Goal: Task Accomplishment & Management: Manage account settings

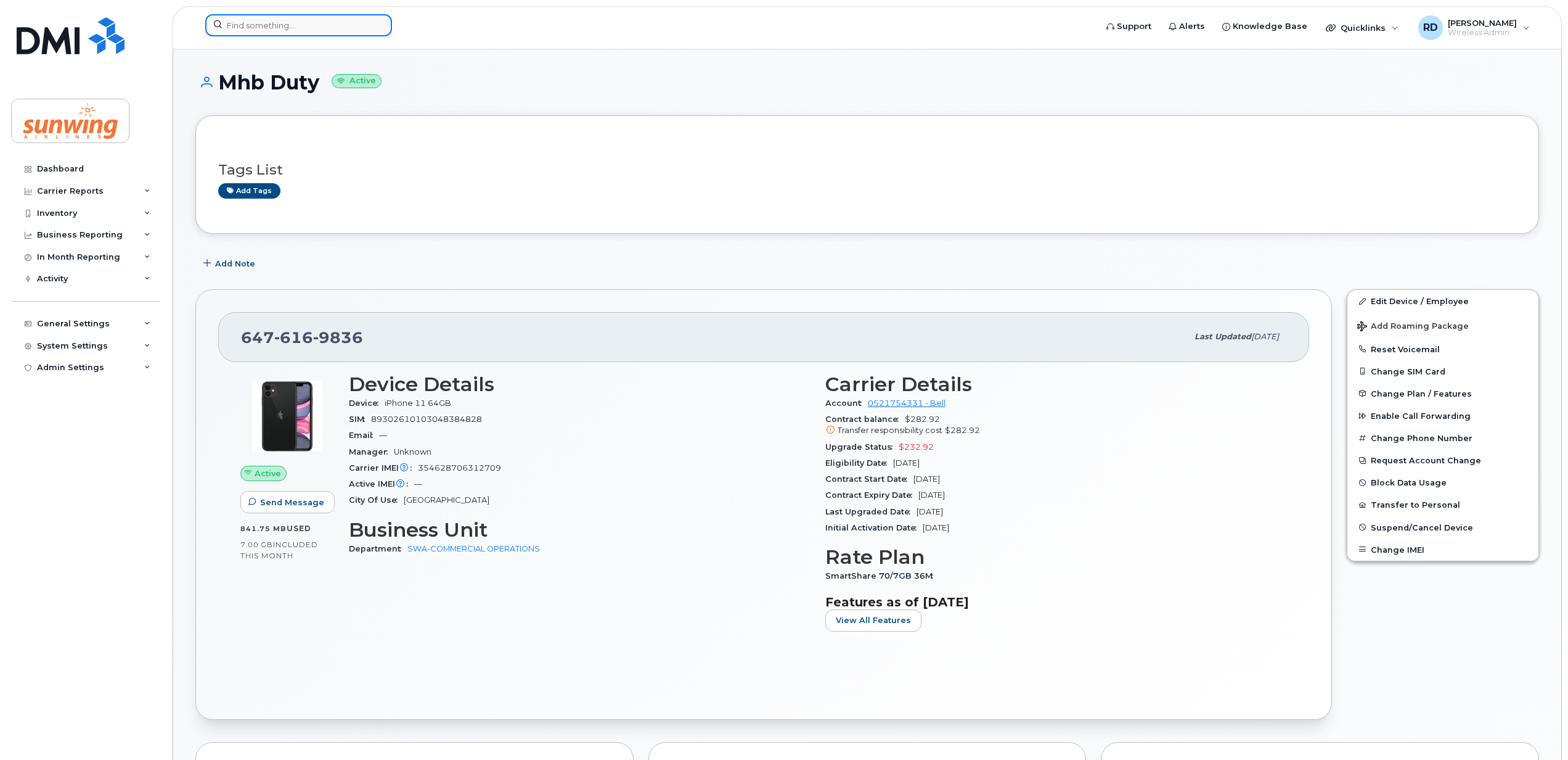
click at [249, 27] on input at bounding box center [299, 25] width 187 height 22
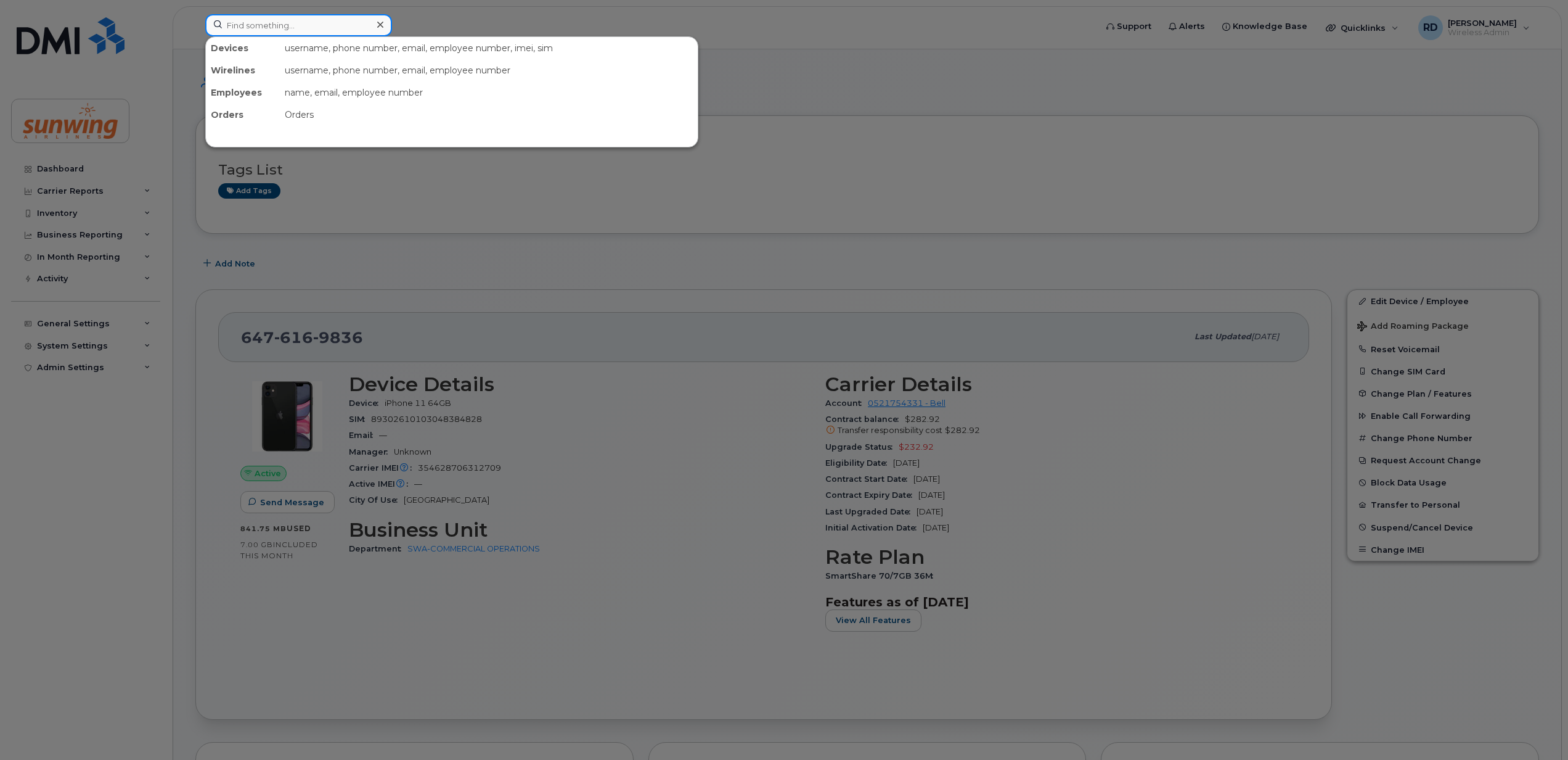
paste input "416 271 1623"
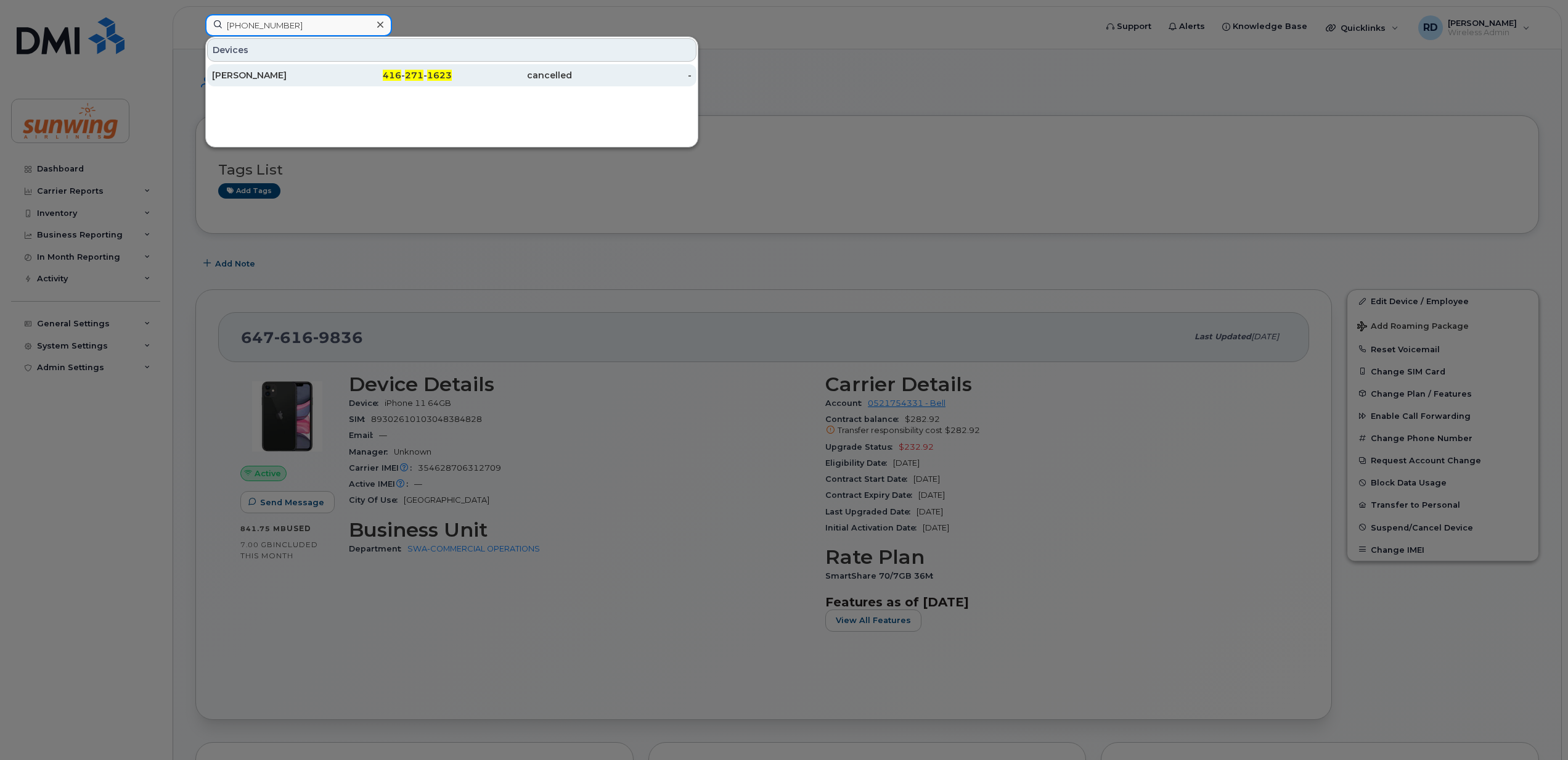
type input "416 271 1623"
click at [259, 72] on div "Patricia Brady" at bounding box center [273, 75] width 120 height 13
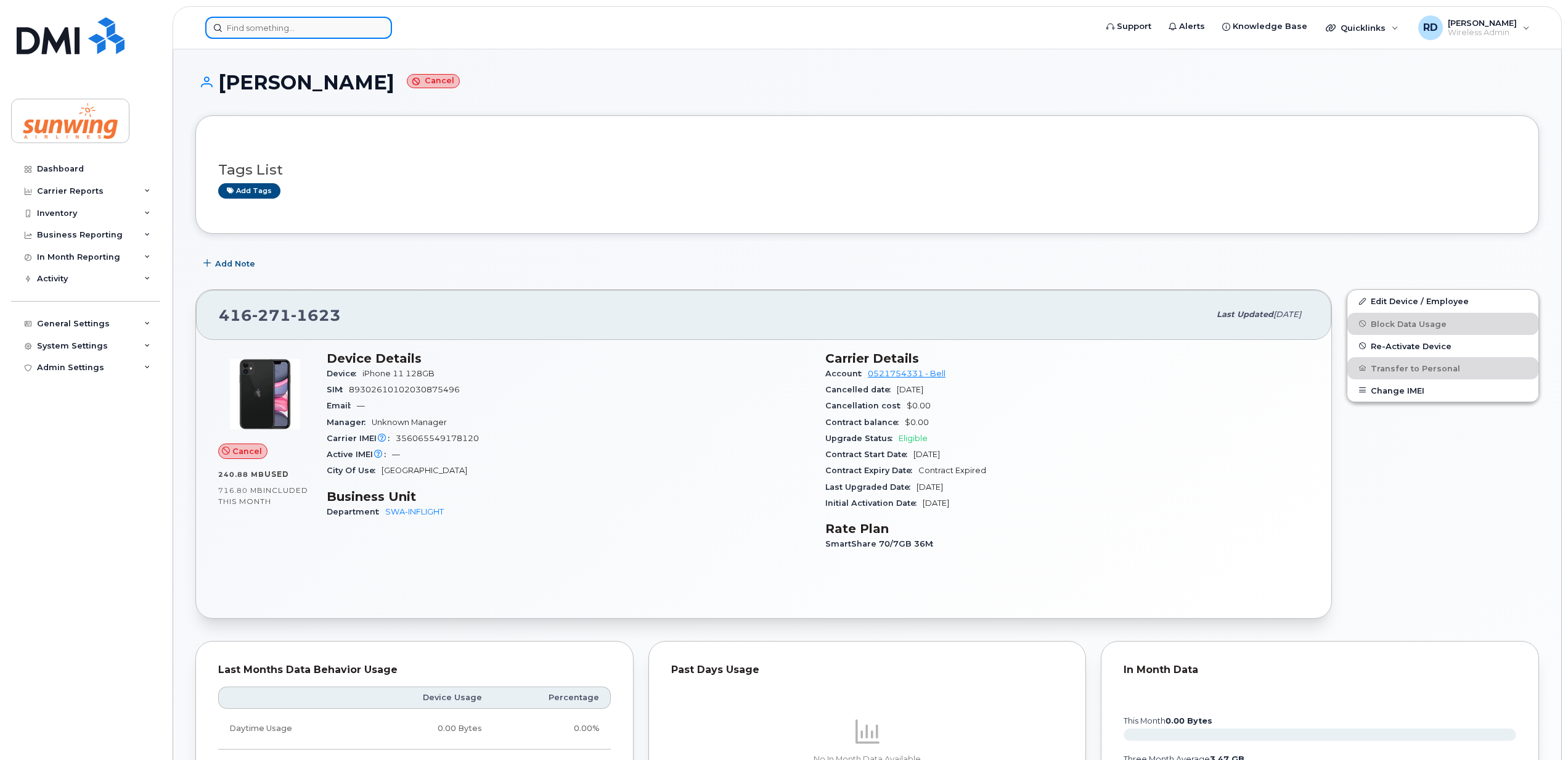
click at [250, 31] on input at bounding box center [299, 28] width 187 height 22
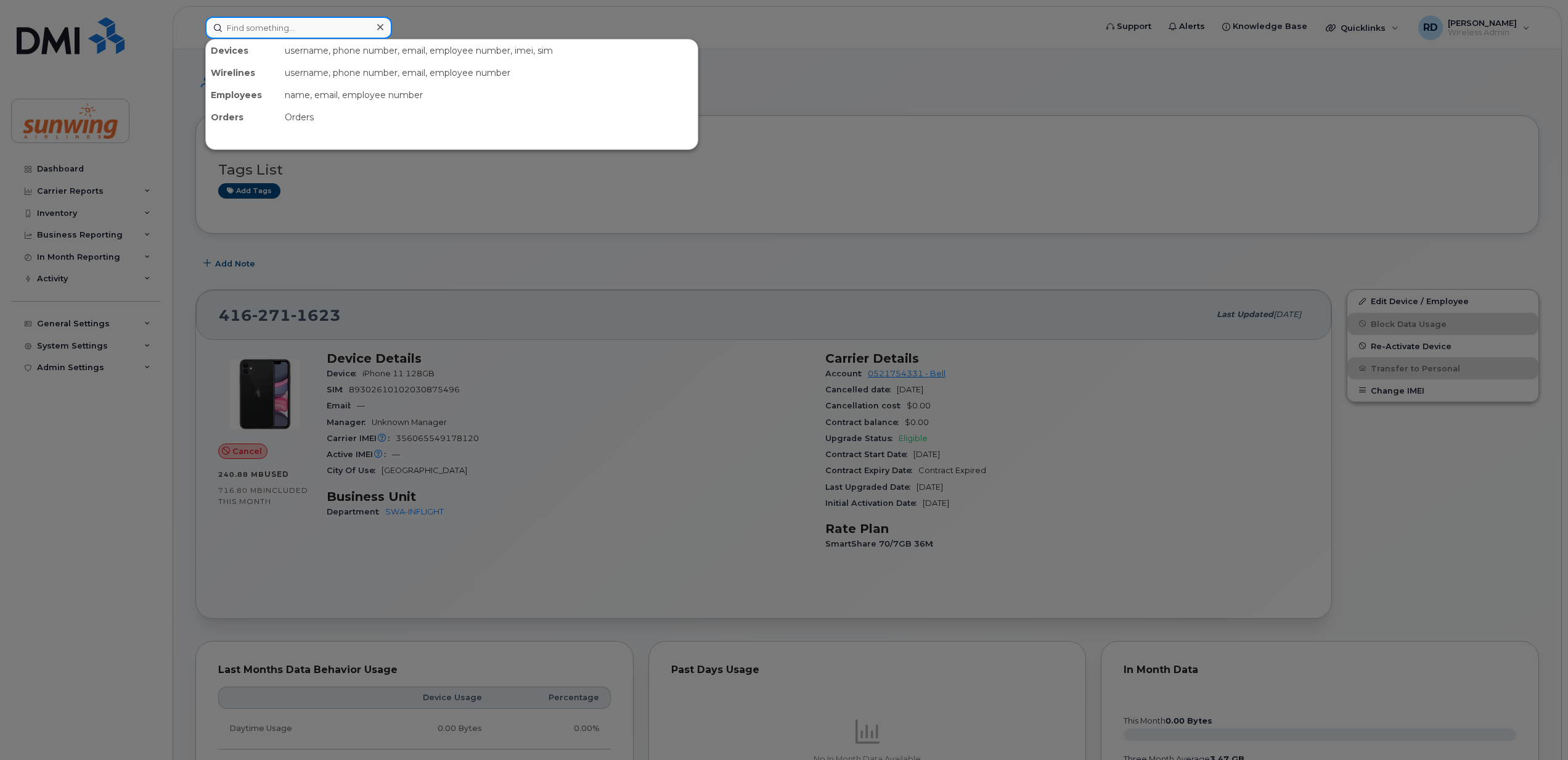
paste input "4167887950"
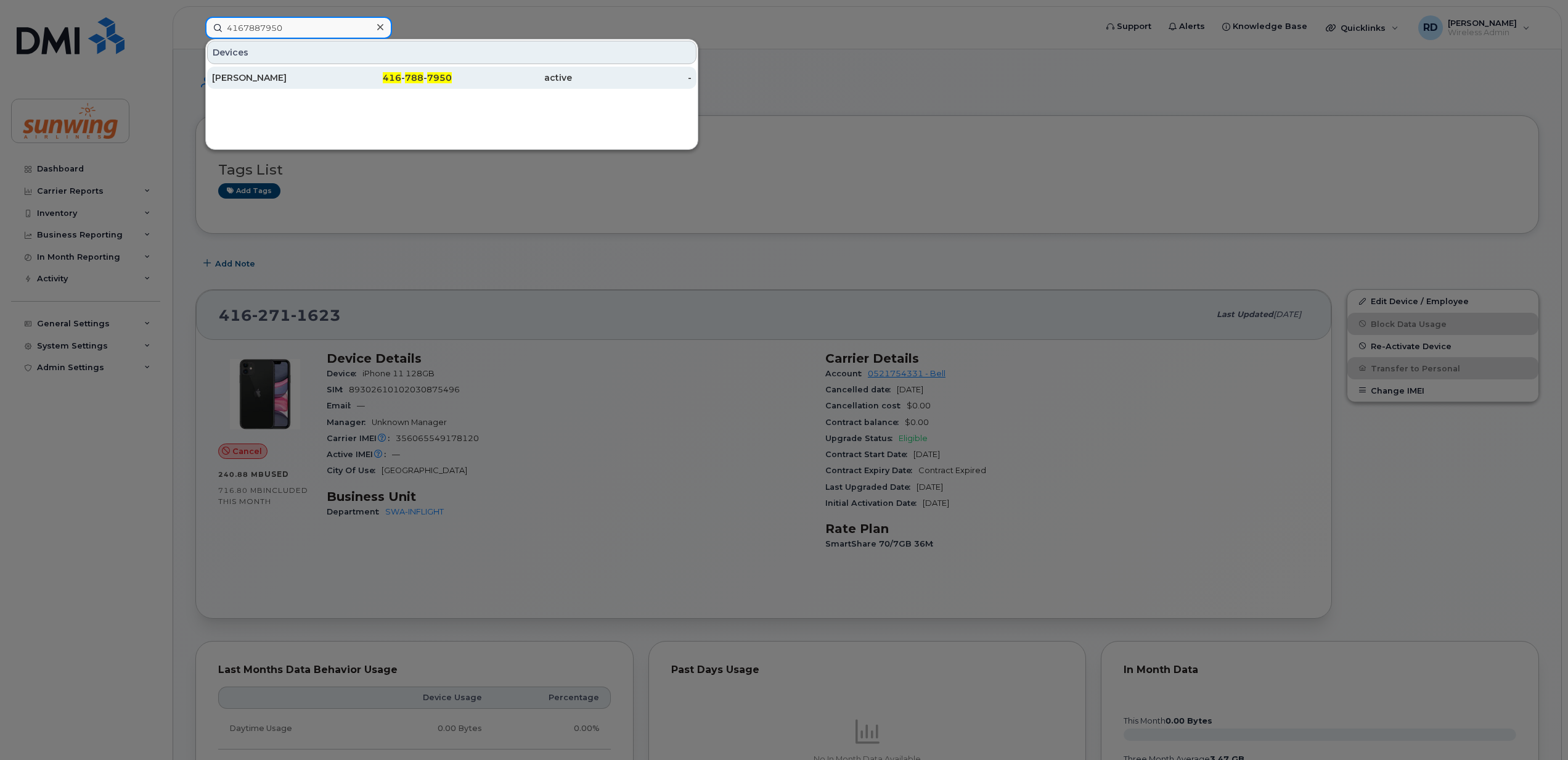
type input "4167887950"
drag, startPoint x: 230, startPoint y: 75, endPoint x: 260, endPoint y: 71, distance: 30.3
click at [231, 75] on div "Len Corrado" at bounding box center [273, 78] width 120 height 13
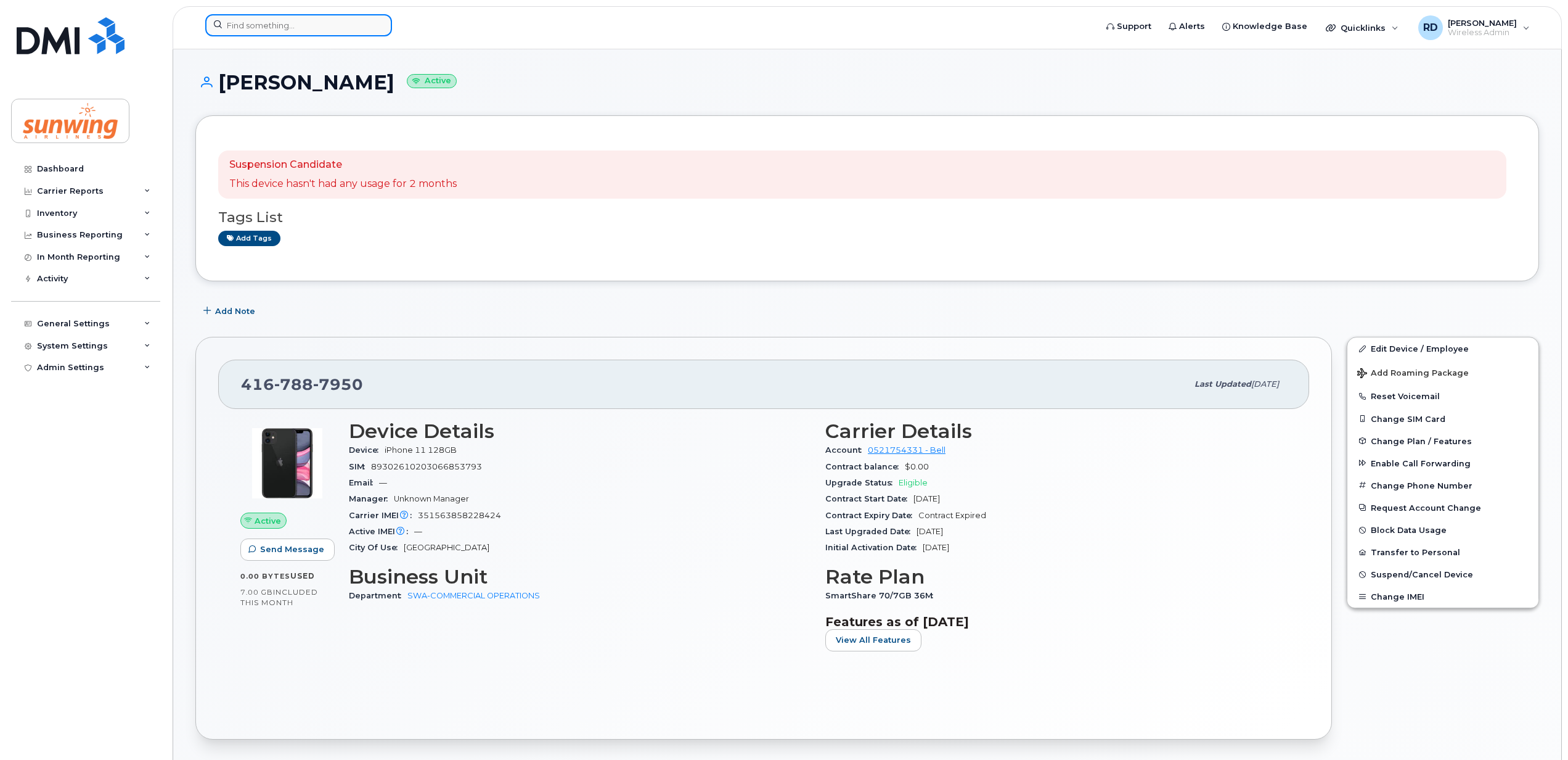
click at [257, 28] on input at bounding box center [299, 25] width 187 height 22
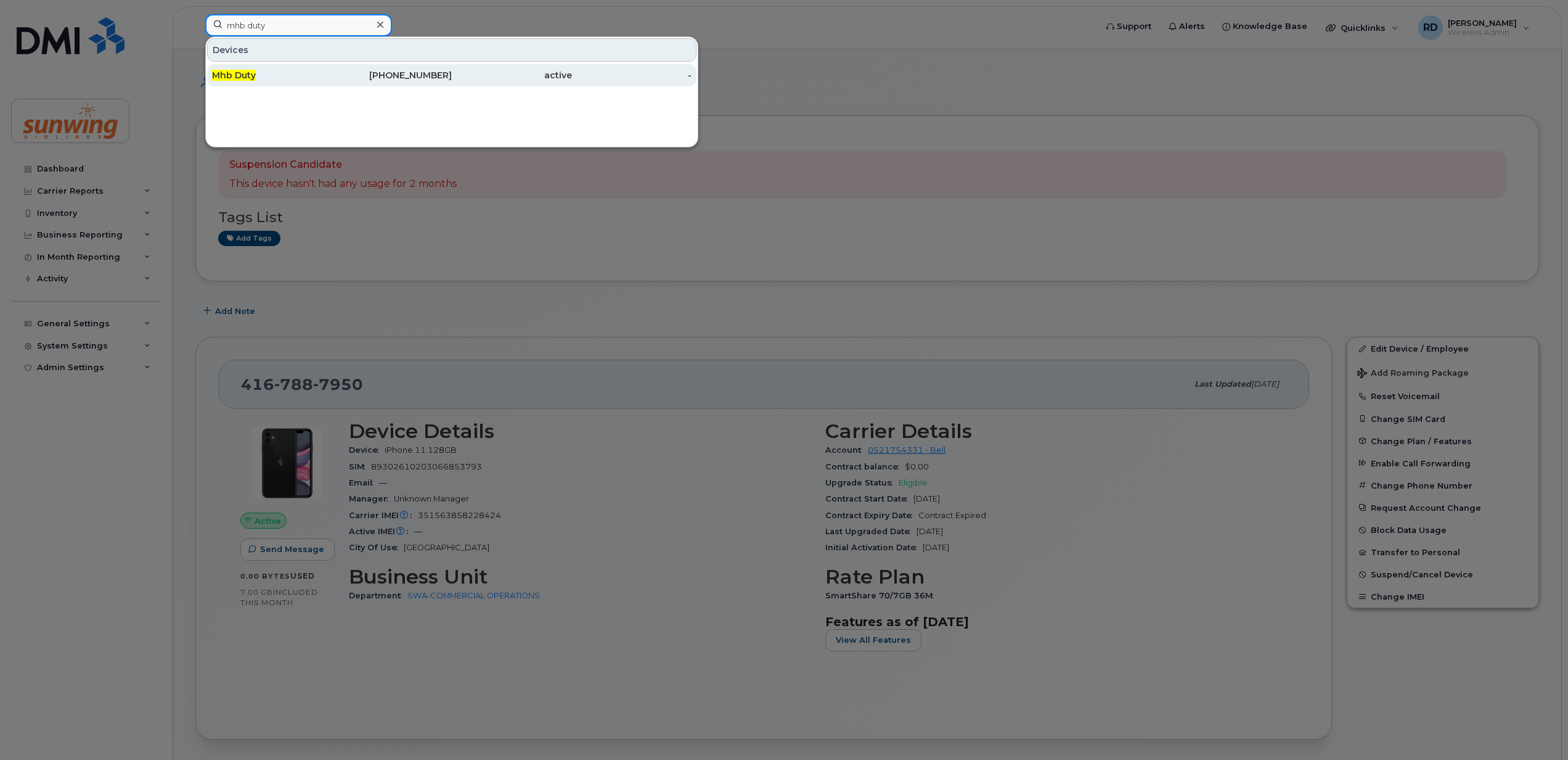
type input "mhb duty"
click at [257, 77] on div "Mhb Duty" at bounding box center [273, 75] width 120 height 13
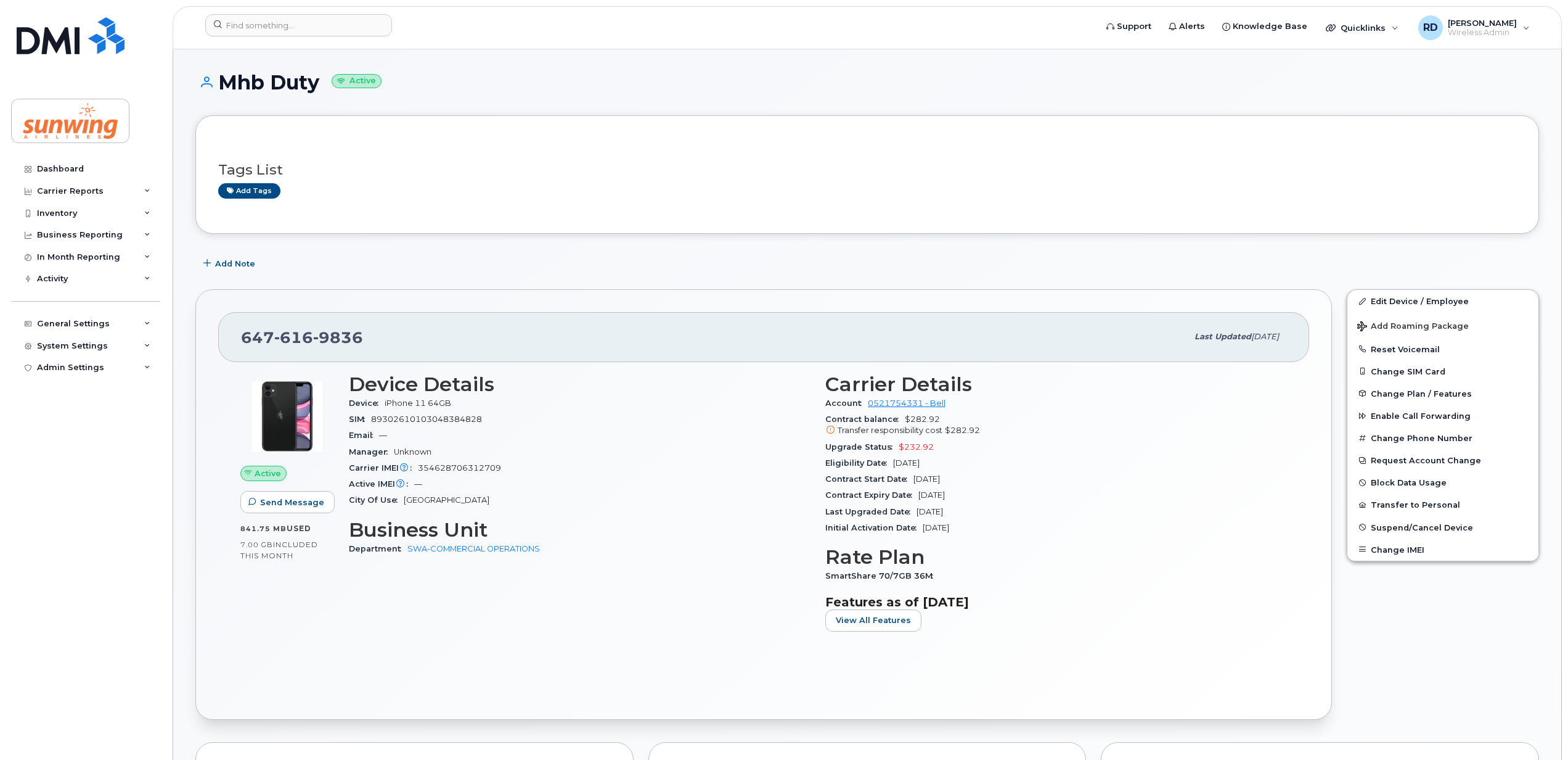
click at [497, 475] on div "Carrier IMEI Carrier IMEI is reported during the last billing cycle or change o…" at bounding box center [579, 468] width 462 height 16
drag, startPoint x: 503, startPoint y: 462, endPoint x: 422, endPoint y: 470, distance: 81.4
click at [422, 470] on div "Carrier IMEI Carrier IMEI is reported during the last billing cycle or change o…" at bounding box center [579, 468] width 462 height 16
drag, startPoint x: 422, startPoint y: 470, endPoint x: 536, endPoint y: 476, distance: 114.2
click at [541, 477] on div "Active IMEI Active IMEI is refreshed daily with a delay of up to 48 hours follo…" at bounding box center [579, 484] width 462 height 16
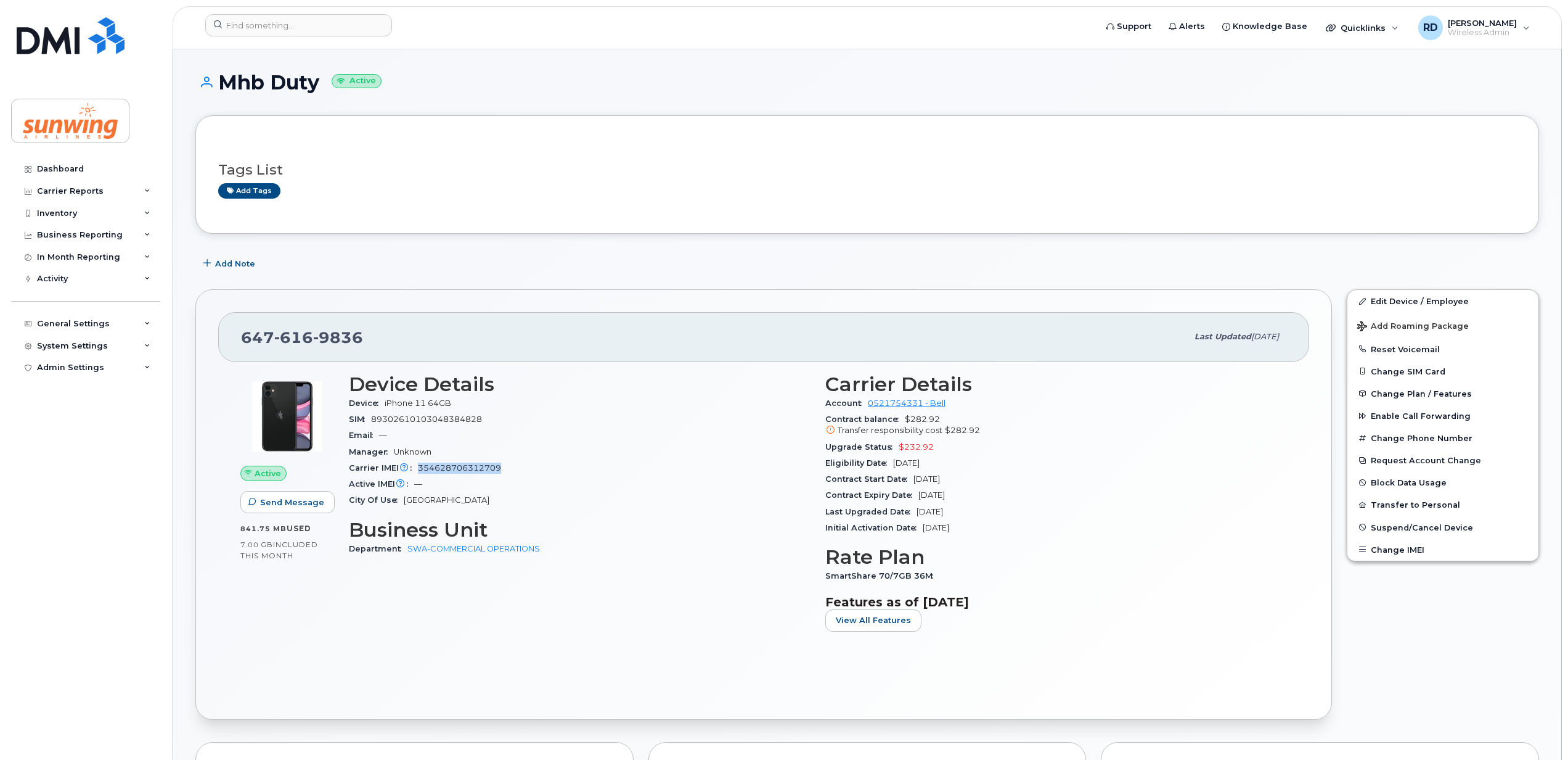
drag, startPoint x: 498, startPoint y: 464, endPoint x: 421, endPoint y: 467, distance: 77.1
click at [421, 467] on span "354628706312709" at bounding box center [460, 468] width 83 height 10
drag, startPoint x: 421, startPoint y: 467, endPoint x: 434, endPoint y: 469, distance: 13.2
copy span "354628706312709"
click at [1416, 525] on span "Suspend/Cancel Device" at bounding box center [1421, 527] width 102 height 10
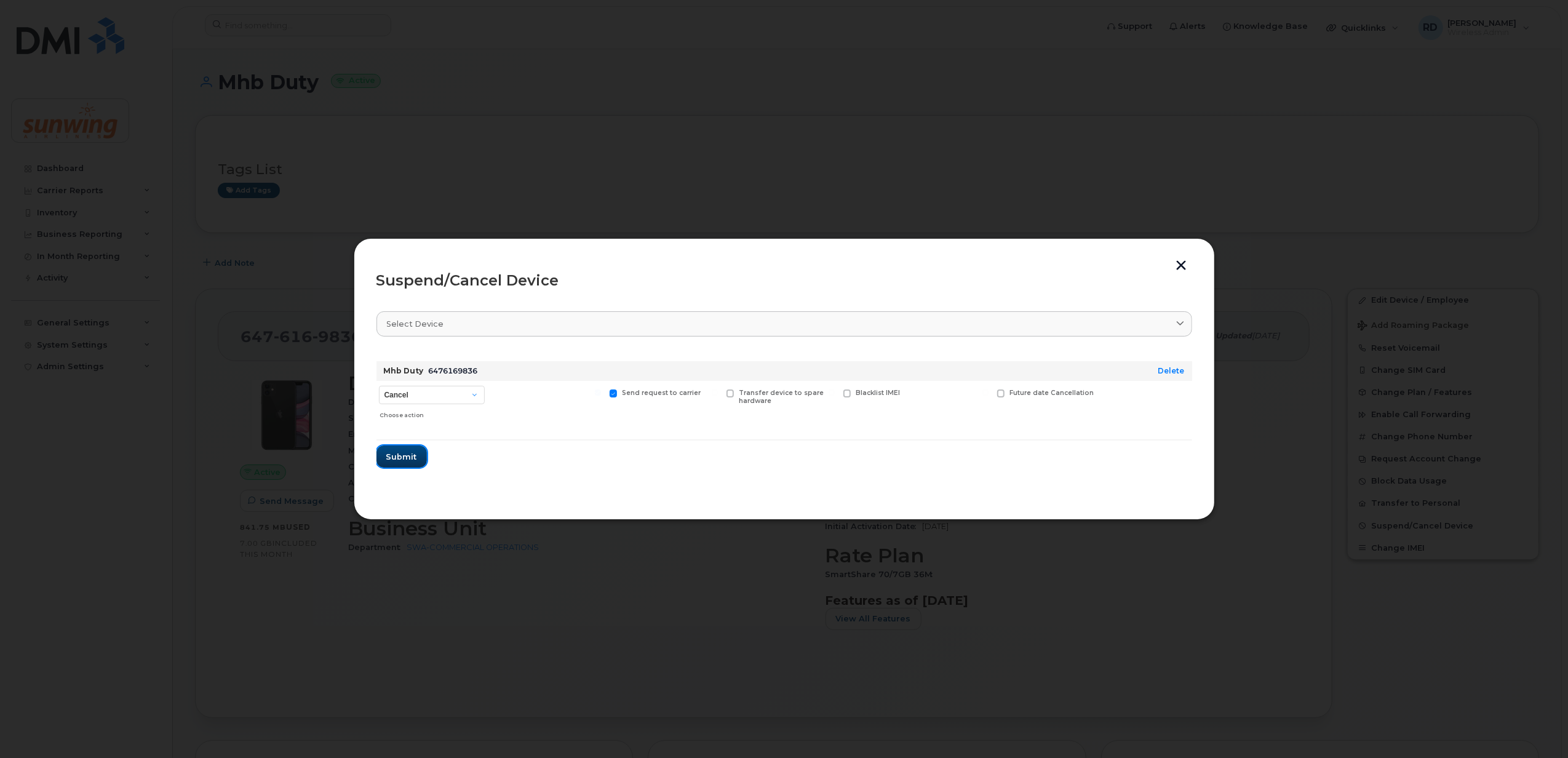
click at [398, 453] on span "Submit" at bounding box center [402, 456] width 31 height 12
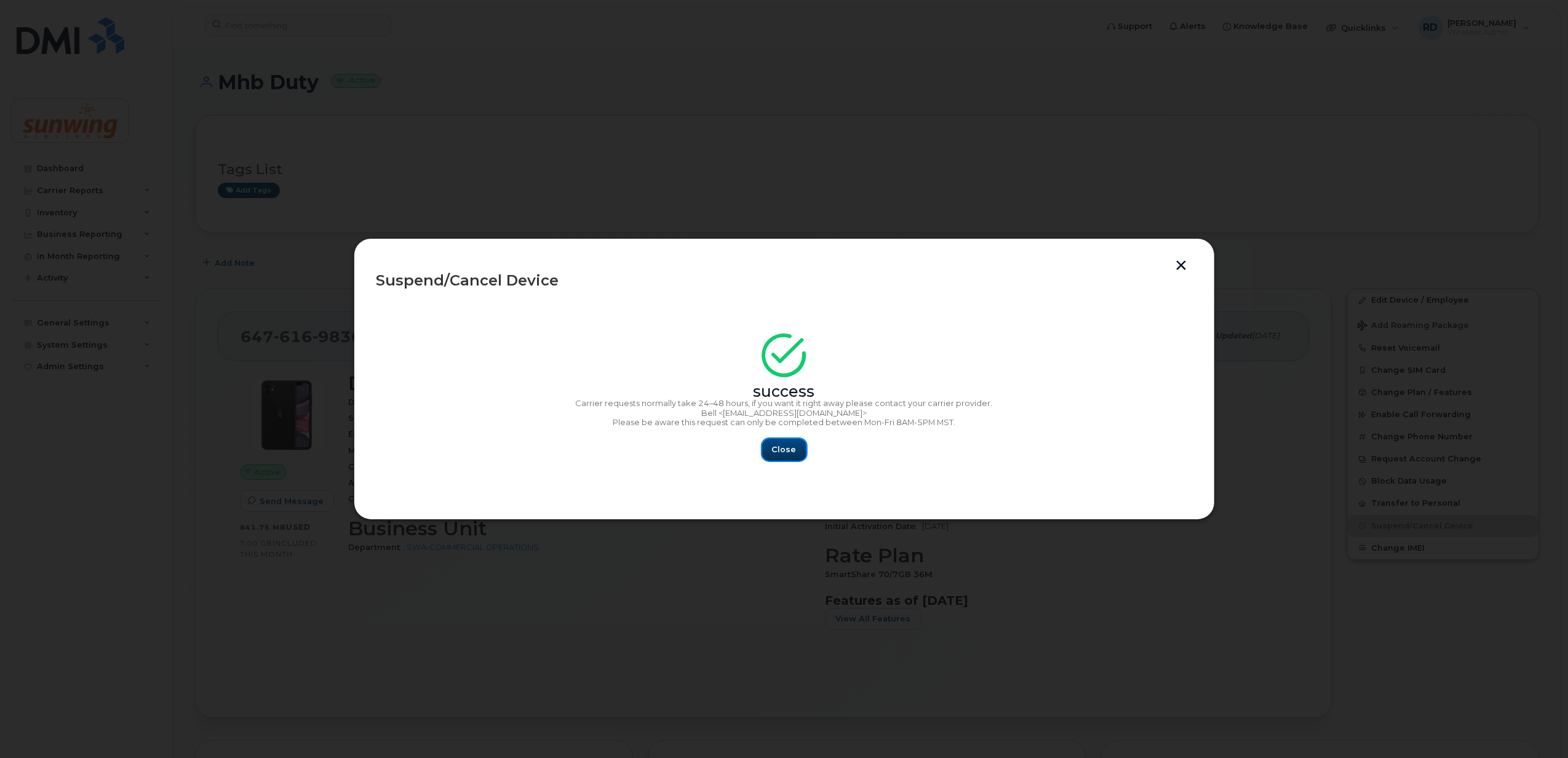
click at [780, 451] on span "Close" at bounding box center [784, 449] width 25 height 12
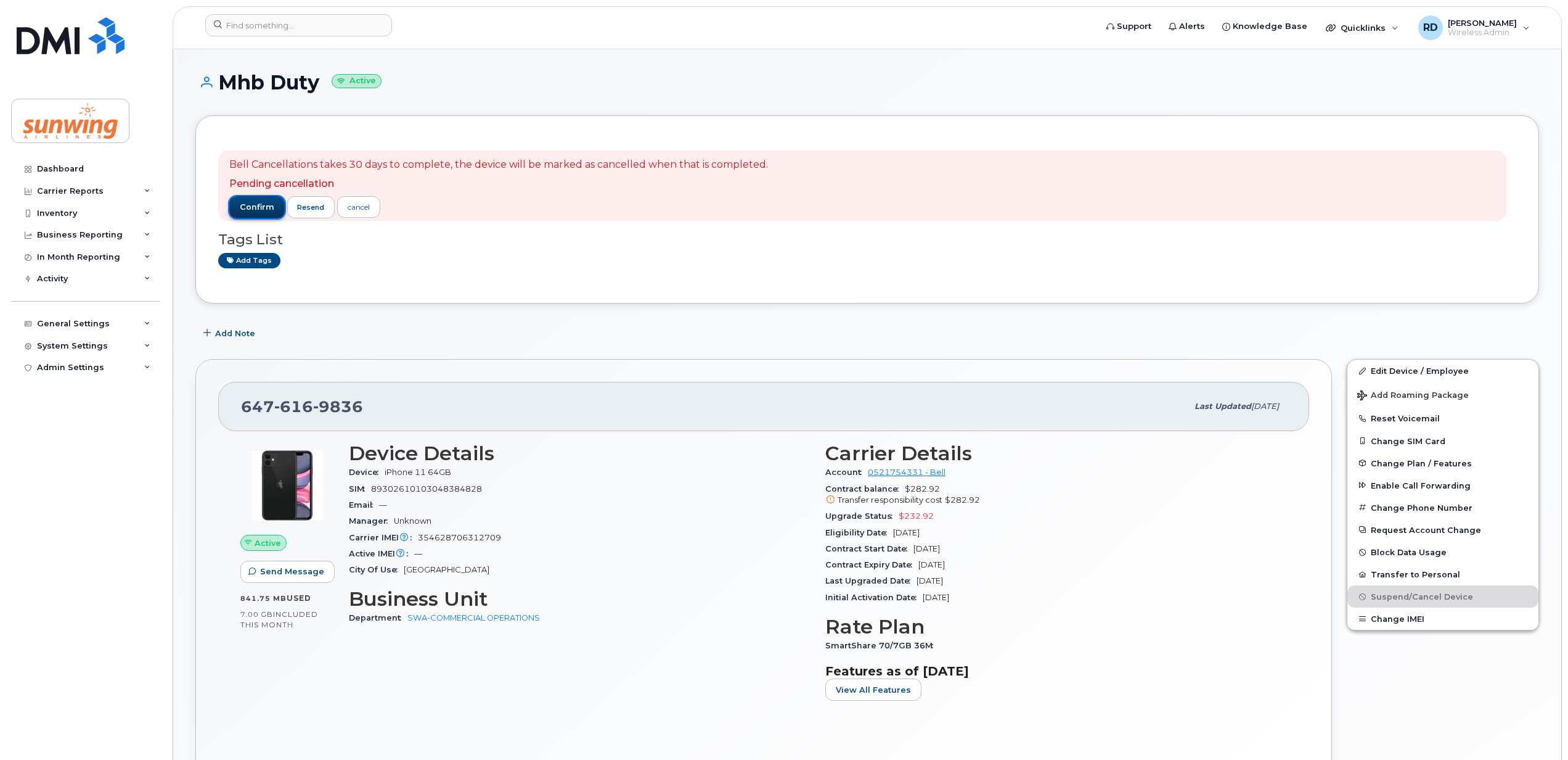
click at [255, 207] on span "confirm" at bounding box center [258, 207] width 35 height 11
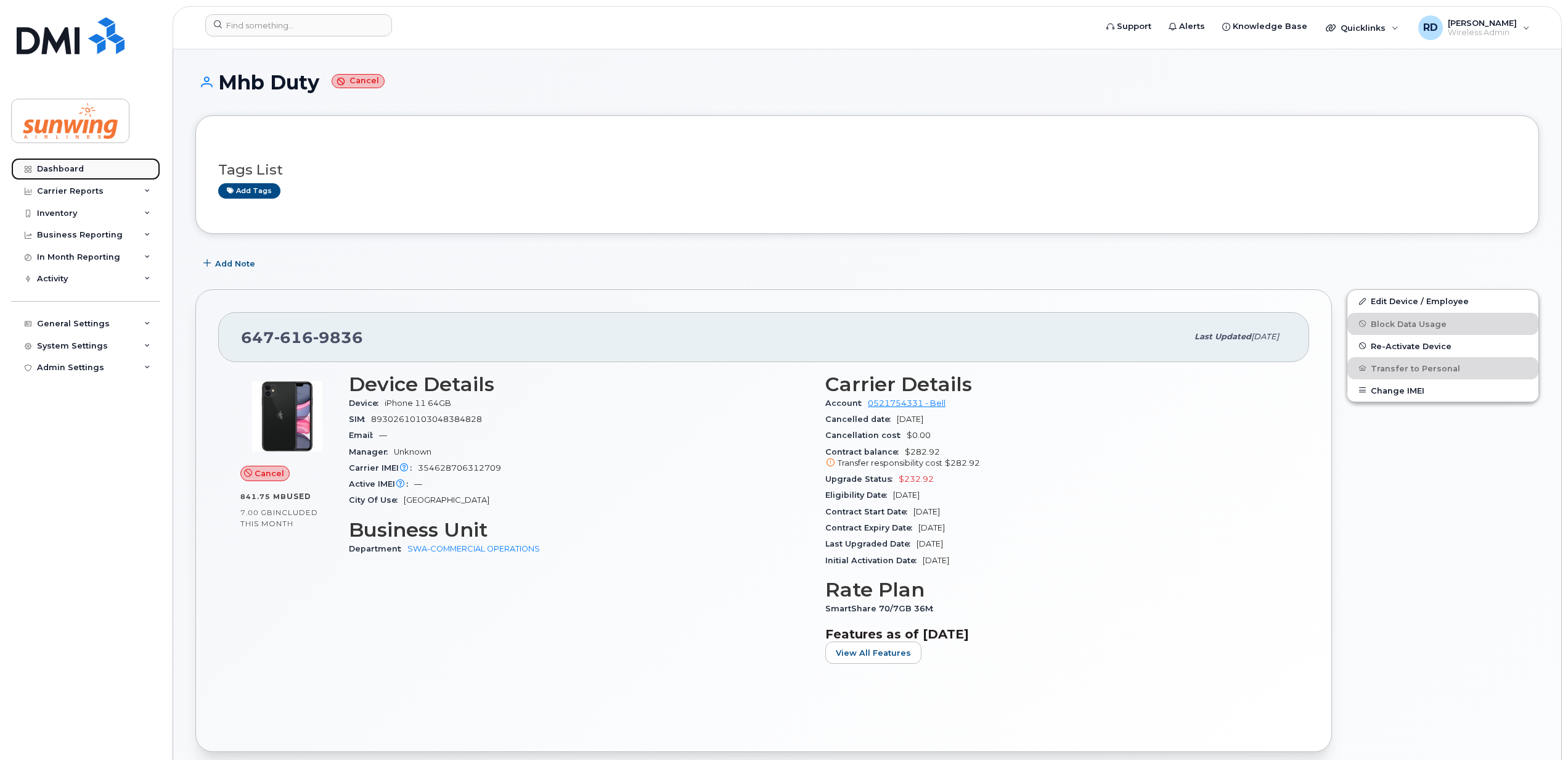
click at [67, 166] on div "Dashboard" at bounding box center [60, 169] width 47 height 10
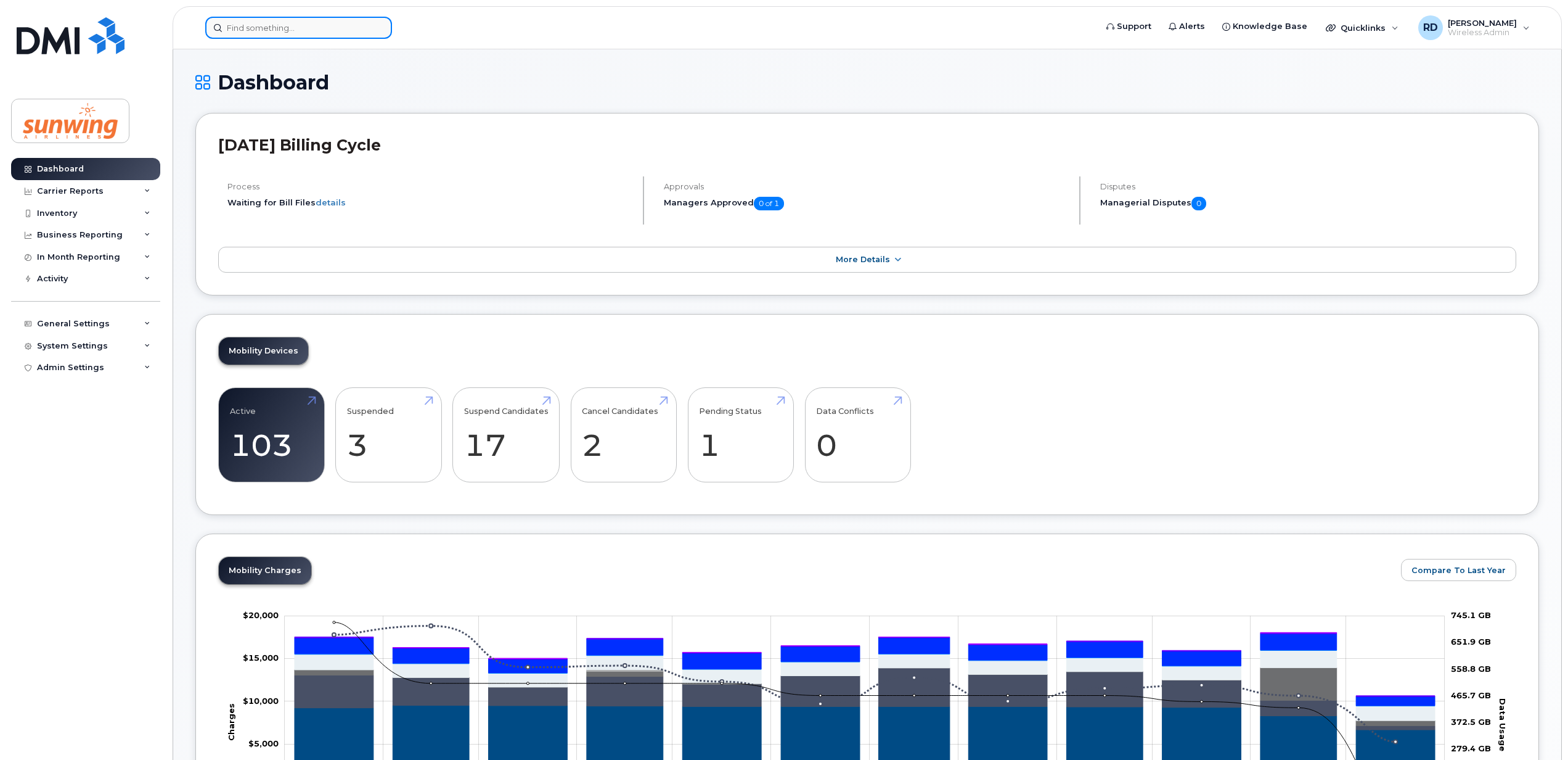
click at [235, 25] on input at bounding box center [299, 28] width 187 height 22
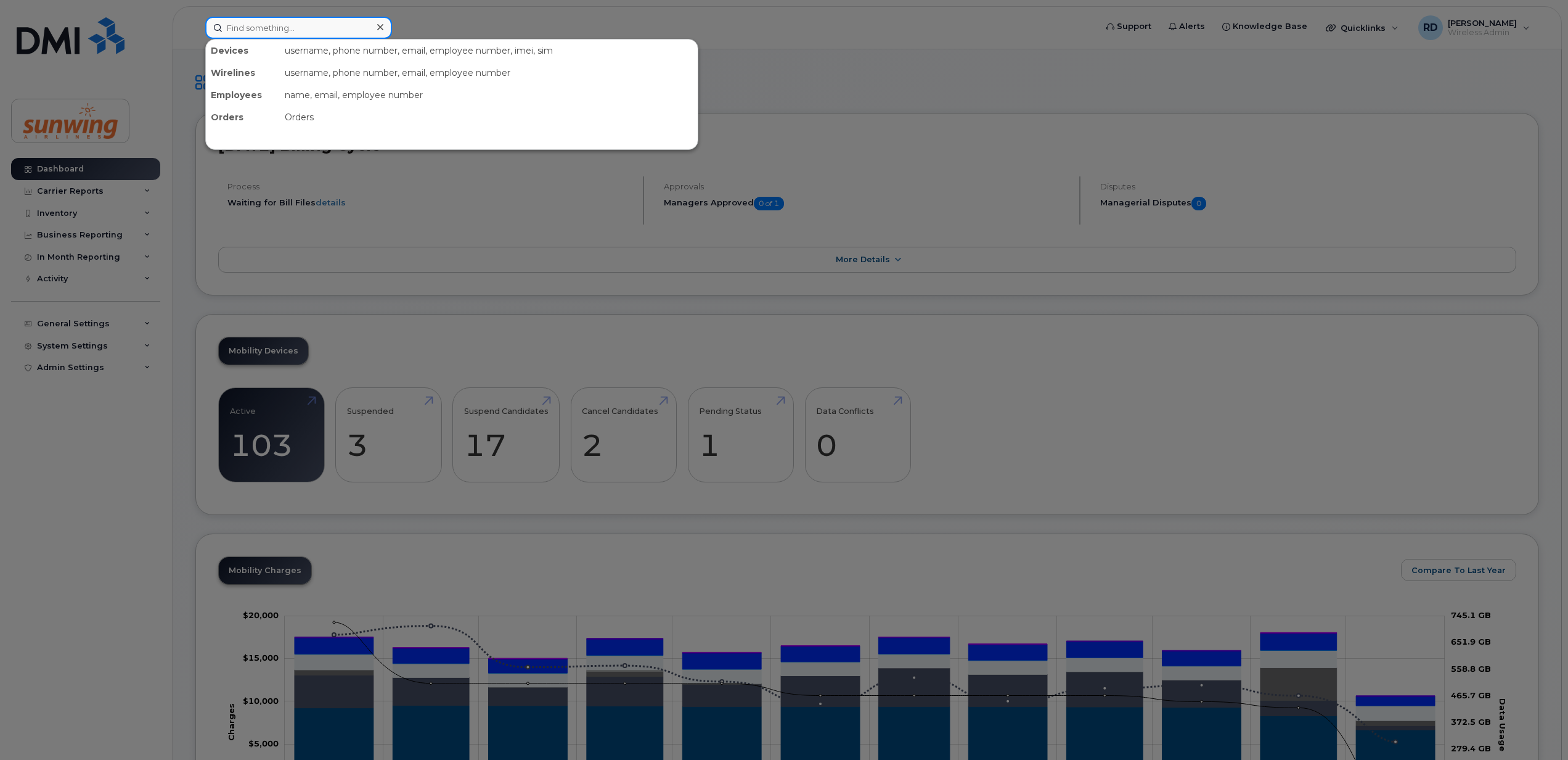
paste input "4167686164"
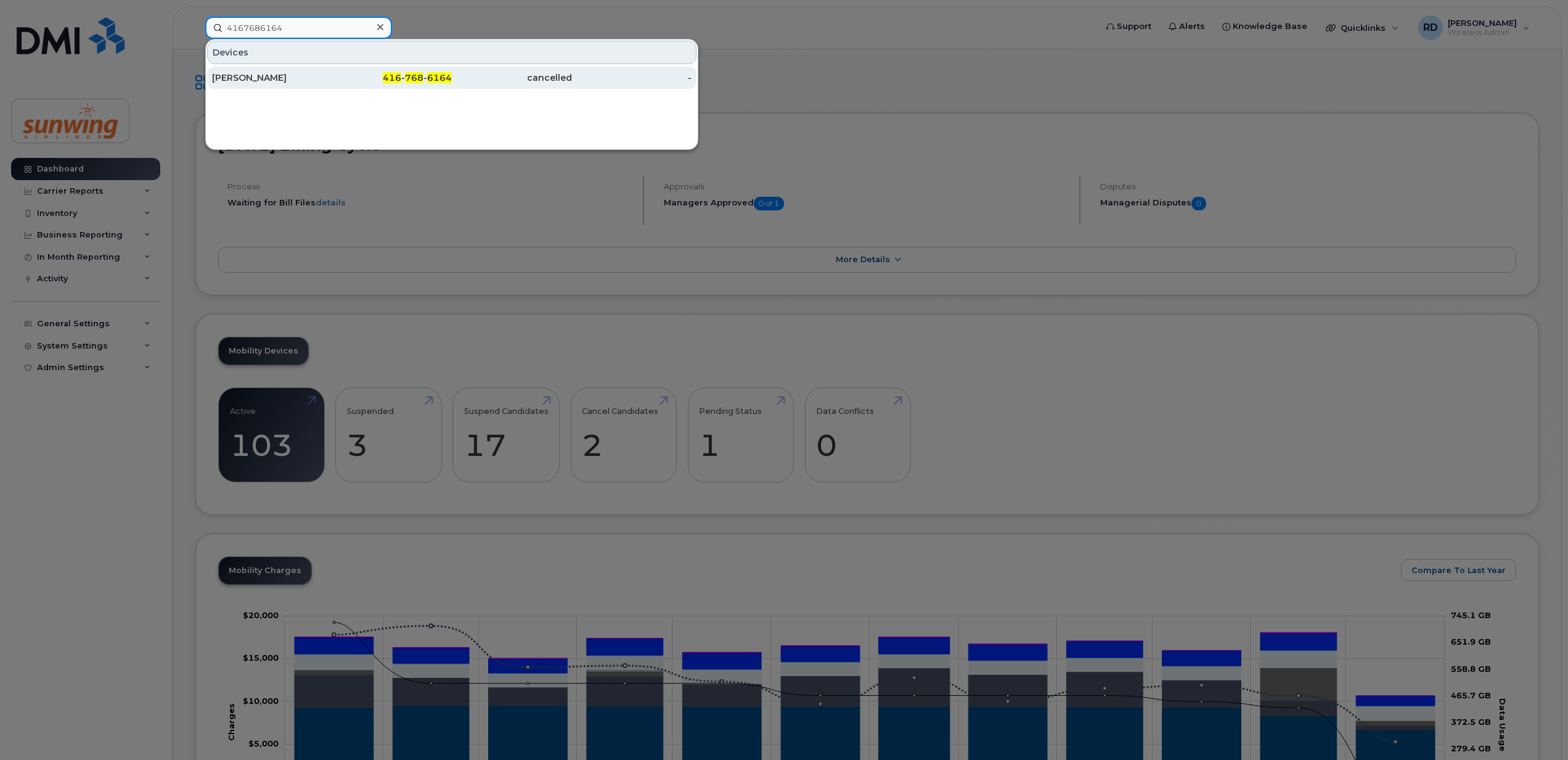
type input "4167686164"
click at [262, 79] on div "Conor O'Neil" at bounding box center [273, 78] width 120 height 13
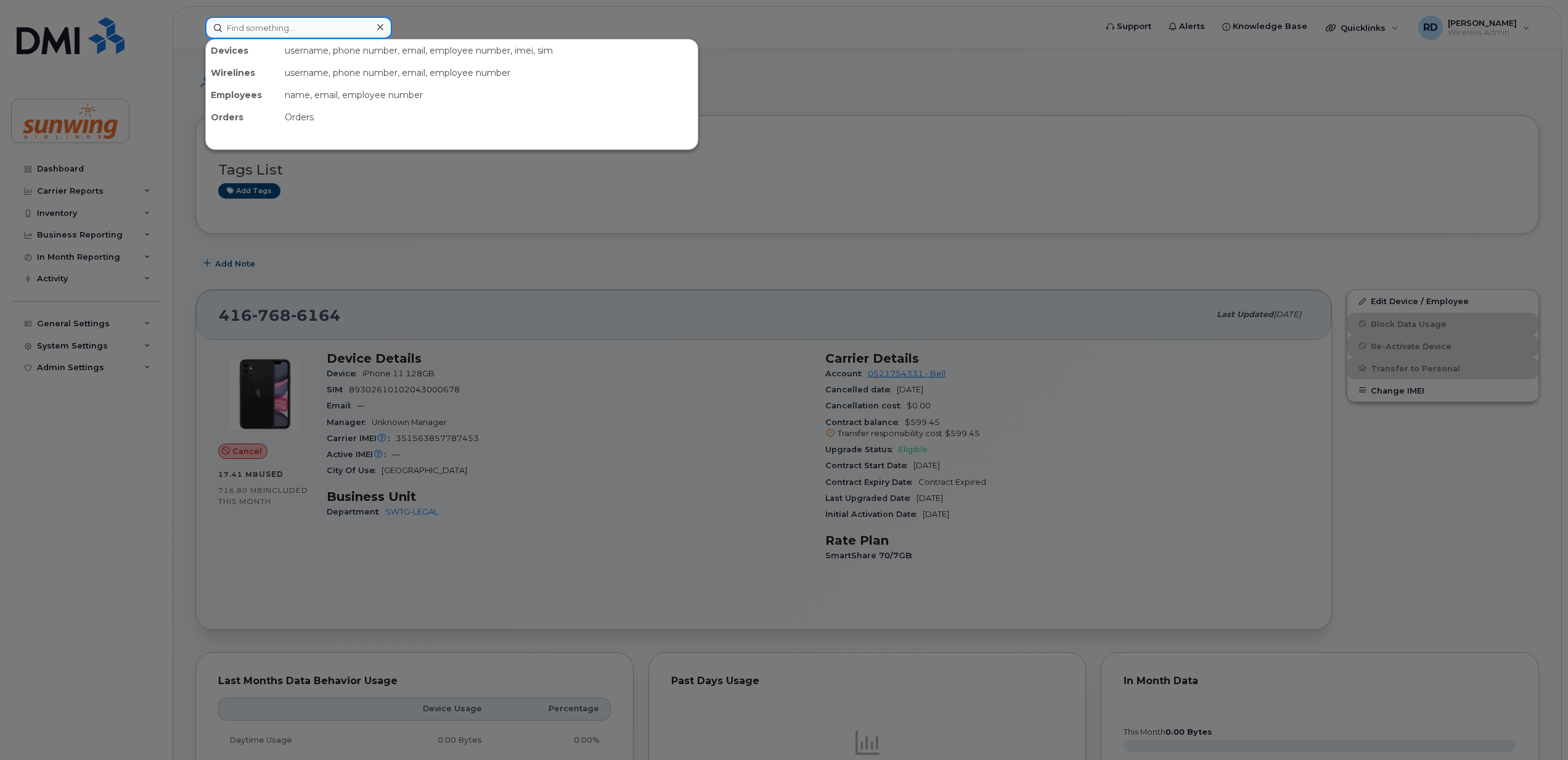
click at [250, 20] on input at bounding box center [299, 28] width 187 height 22
paste input "6472867362"
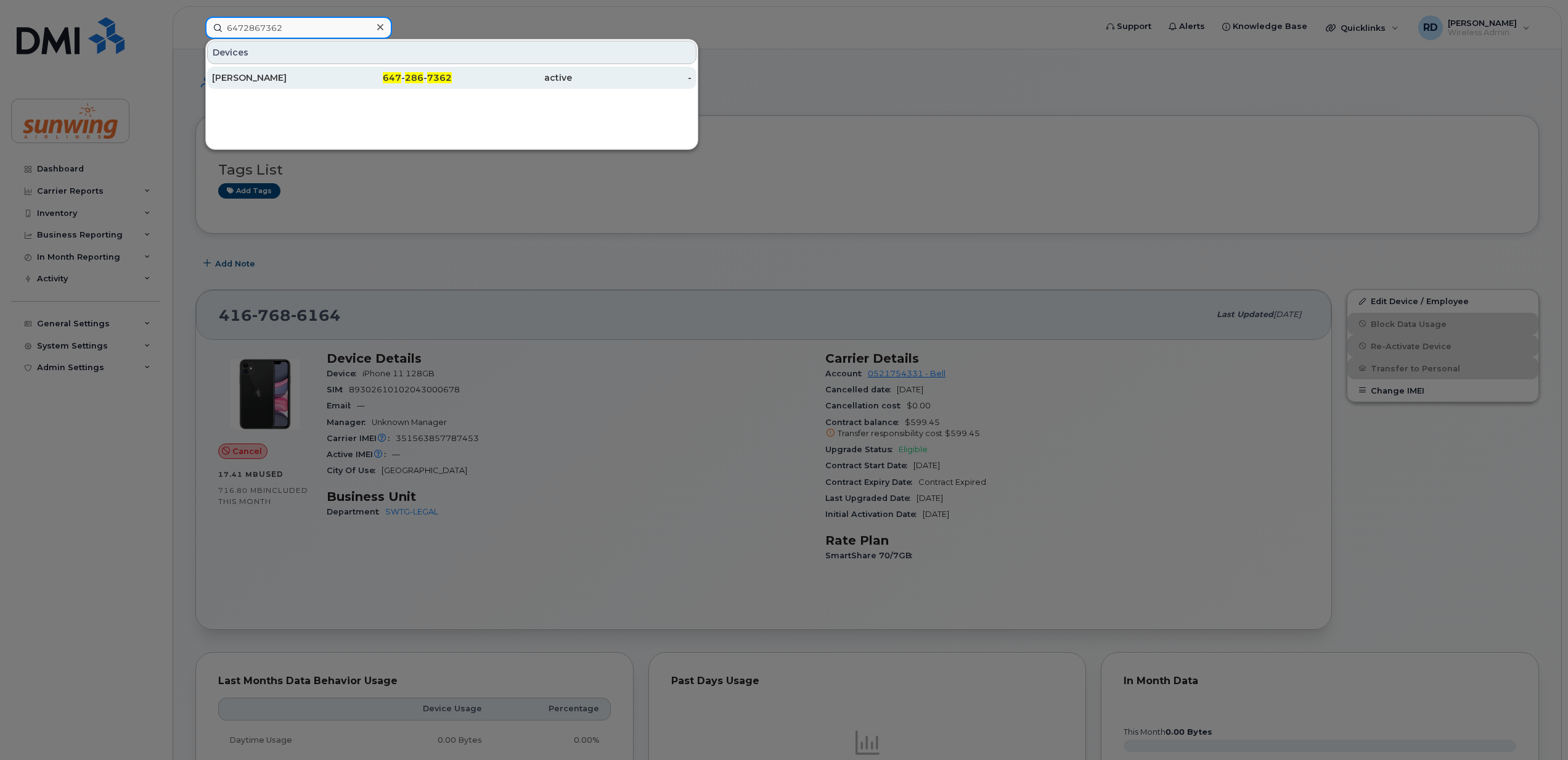
type input "6472867362"
click at [250, 79] on div "Keith Moore" at bounding box center [273, 78] width 120 height 13
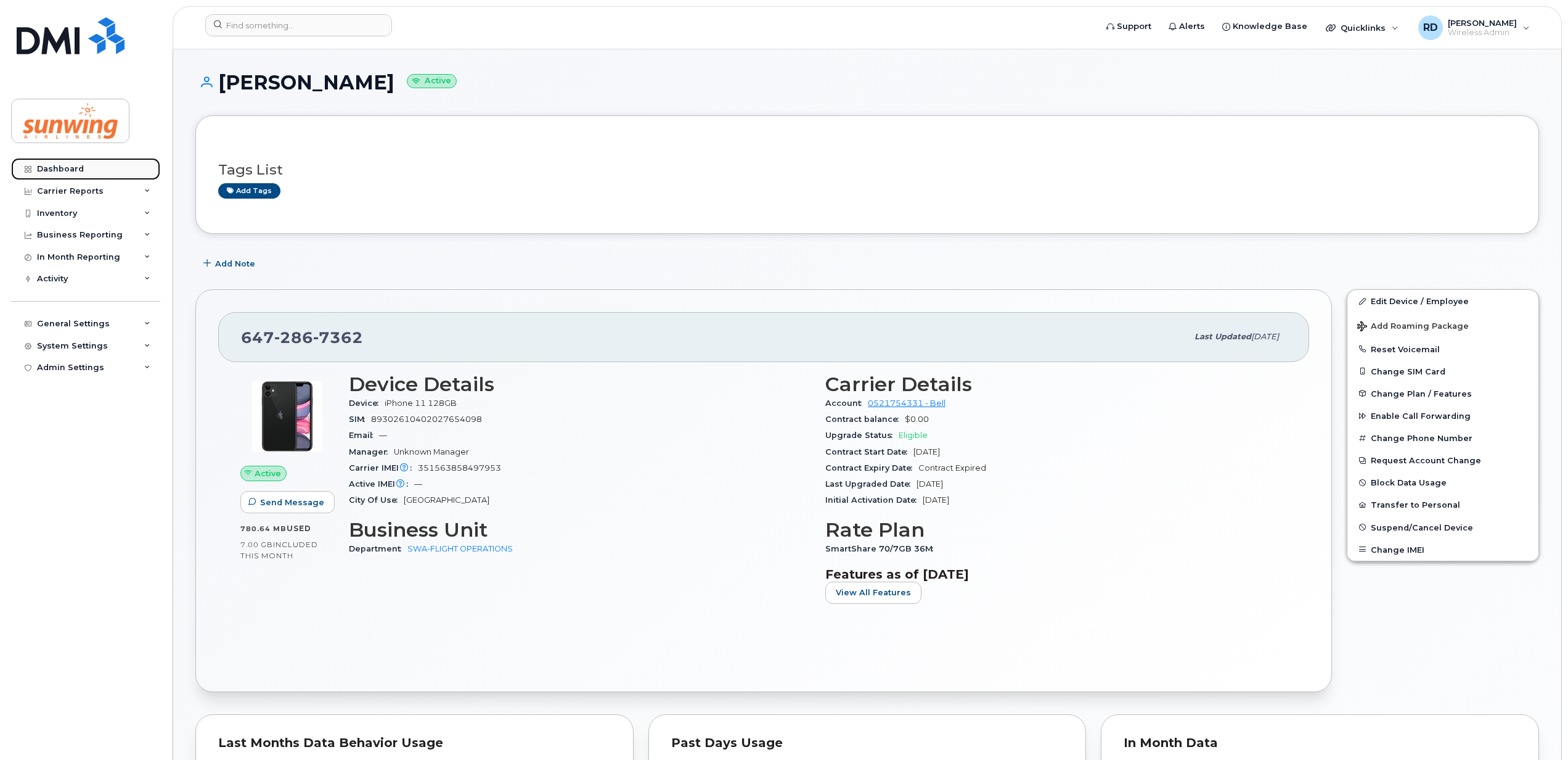
click at [74, 171] on div "Dashboard" at bounding box center [60, 169] width 47 height 10
